Goal: Check status: Check status

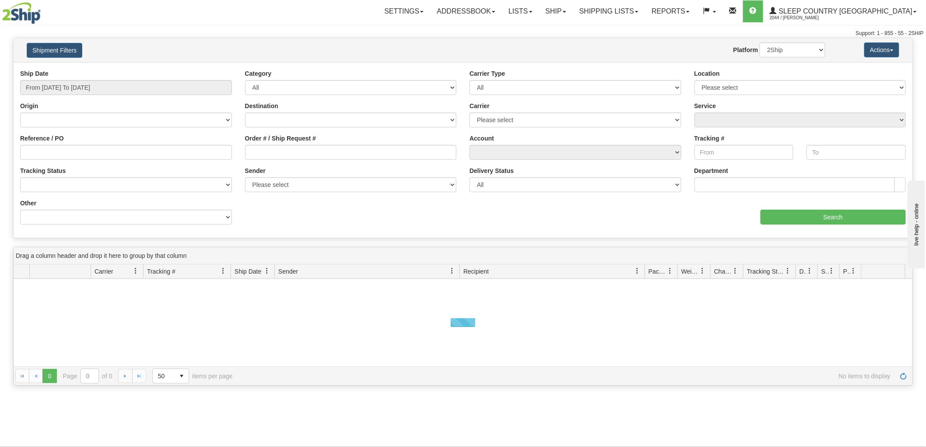
click at [108, 81] on div "Ship Date From [DATE] To [DATE]" at bounding box center [126, 82] width 212 height 26
click at [112, 84] on input "From [DATE] To [DATE]" at bounding box center [126, 87] width 212 height 15
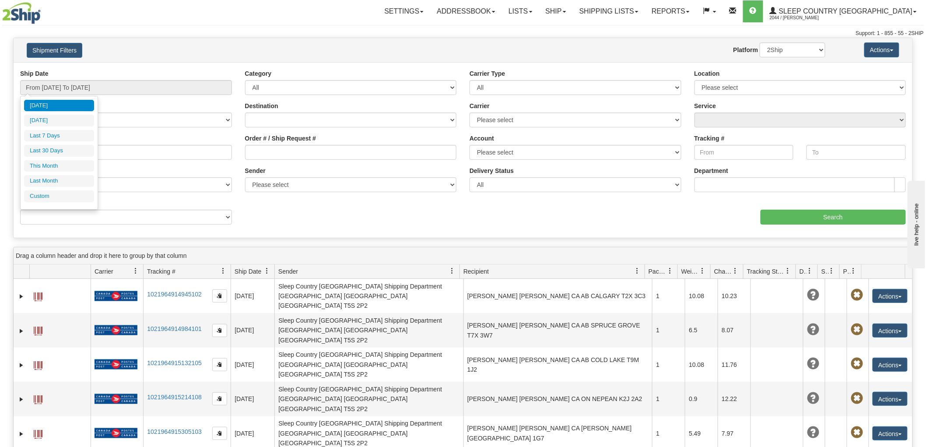
click at [65, 142] on ul "[DATE] [DATE] Last 7 Days Last 30 Days This Month Last Month Custom" at bounding box center [59, 151] width 70 height 102
click at [65, 147] on ul "[DATE] [DATE] Last 7 Days Last 30 Days This Month Last Month Custom" at bounding box center [59, 151] width 70 height 102
click at [65, 147] on li "Last 30 Days" at bounding box center [59, 151] width 70 height 12
type input "From [DATE] To [DATE]"
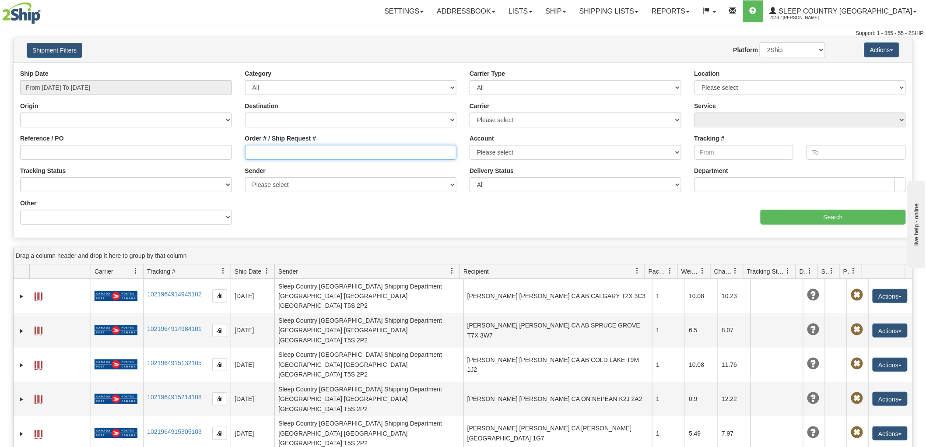
click at [329, 146] on input "Order # / Ship Request #" at bounding box center [351, 152] width 212 height 15
paste input "9000I012349"
type input "9000I012349"
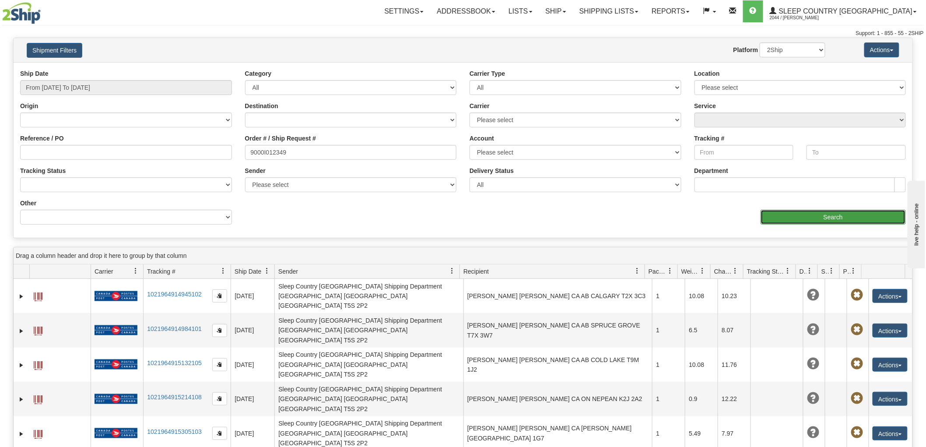
click at [845, 215] on input "Search" at bounding box center [832, 217] width 145 height 15
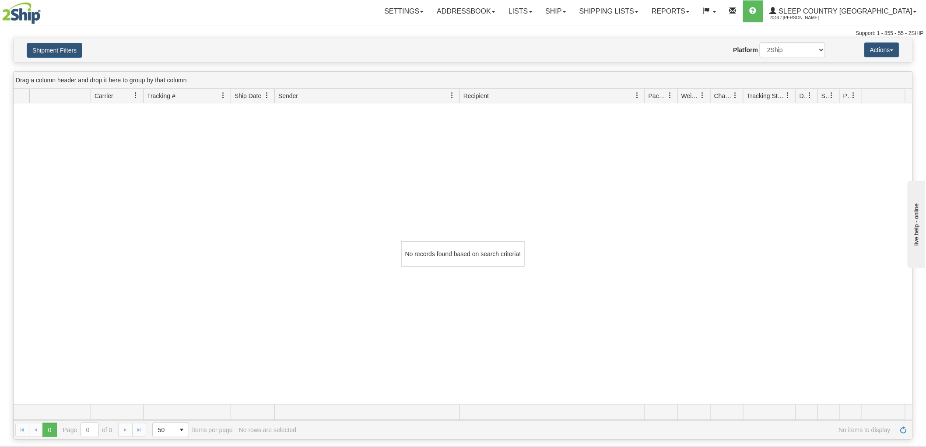
click at [81, 41] on div "Shipment Filters Website Agent Nothing selected Client User Platform 2Ship Impo…" at bounding box center [463, 50] width 899 height 24
click at [80, 47] on button "Shipment Filters" at bounding box center [55, 50] width 56 height 15
